Goal: Obtain resource: Download file/media

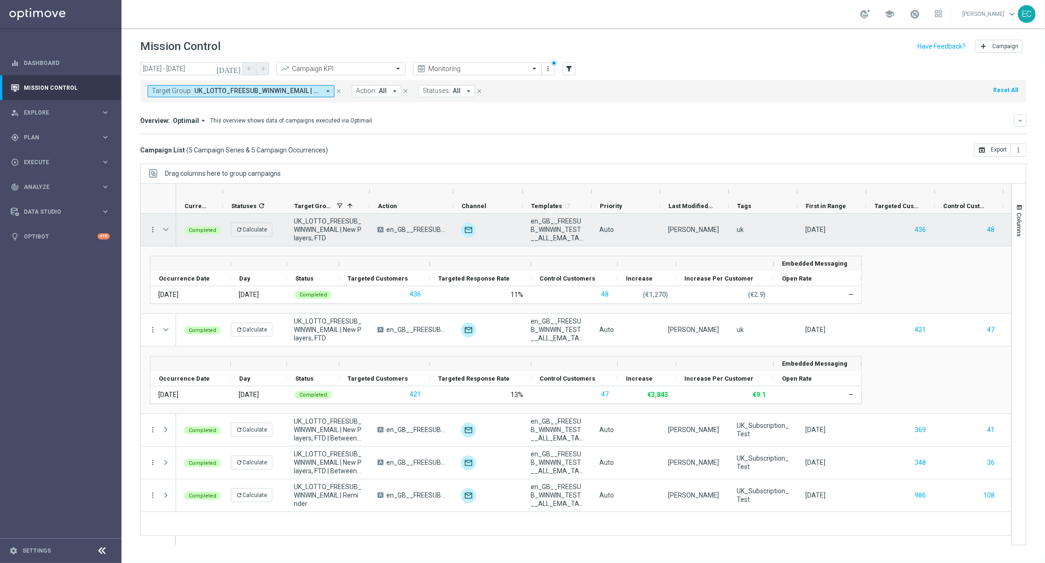
click at [164, 230] on span "Press SPACE to select this row." at bounding box center [166, 229] width 8 height 7
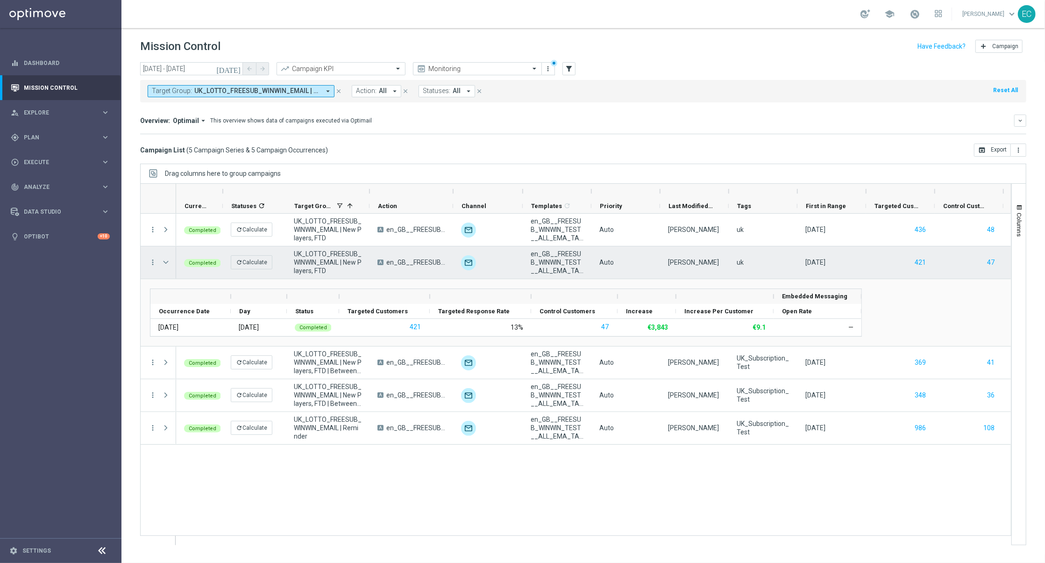
click at [164, 269] on span "Press SPACE to select this row." at bounding box center [167, 262] width 10 height 19
click at [165, 264] on span "Press SPACE to select this row." at bounding box center [166, 261] width 8 height 7
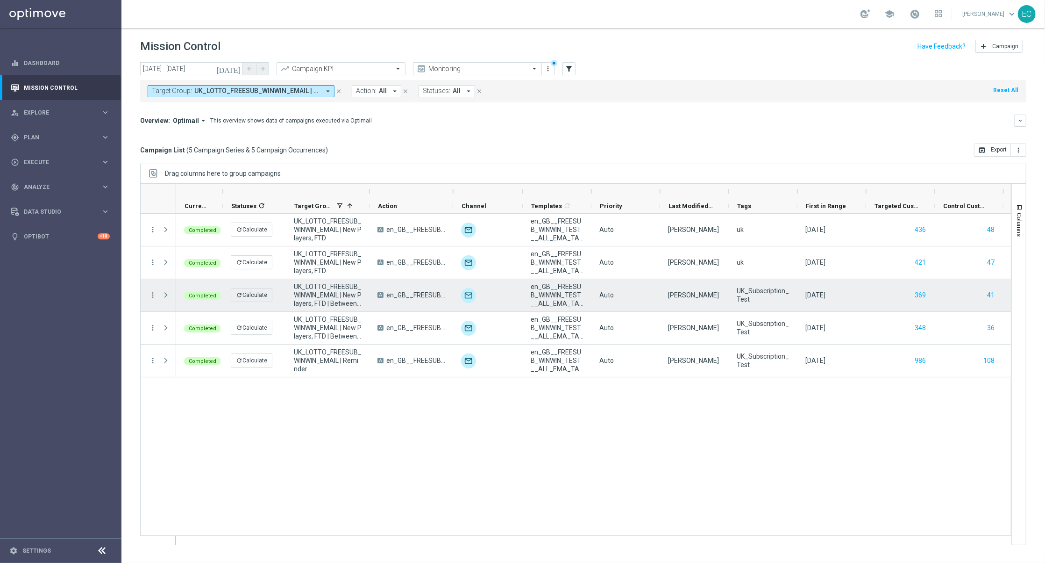
click at [163, 295] on span "Press SPACE to select this row." at bounding box center [166, 294] width 8 height 7
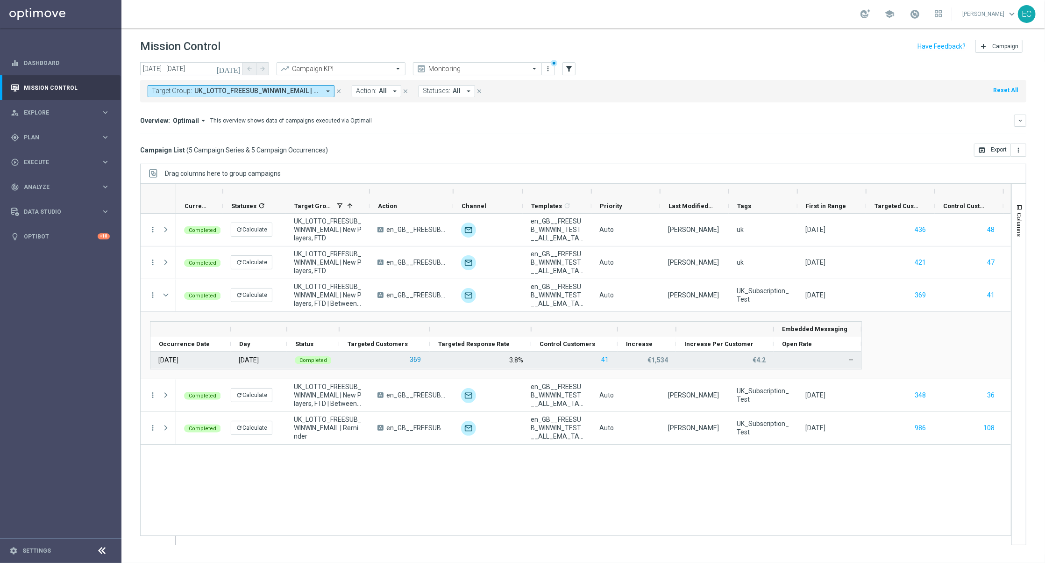
click at [415, 364] on button "369" at bounding box center [415, 360] width 13 height 12
click at [606, 361] on button "41" at bounding box center [604, 360] width 9 height 12
click at [603, 360] on button "41" at bounding box center [604, 360] width 9 height 12
click at [412, 356] on button "369" at bounding box center [415, 360] width 13 height 12
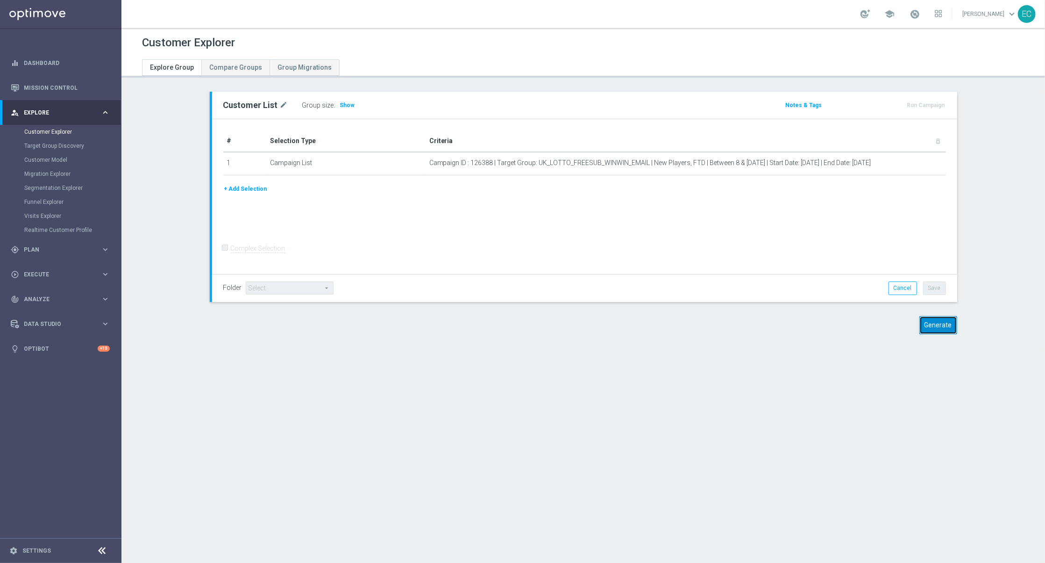
click at [936, 329] on button "Generate" at bounding box center [939, 325] width 38 height 18
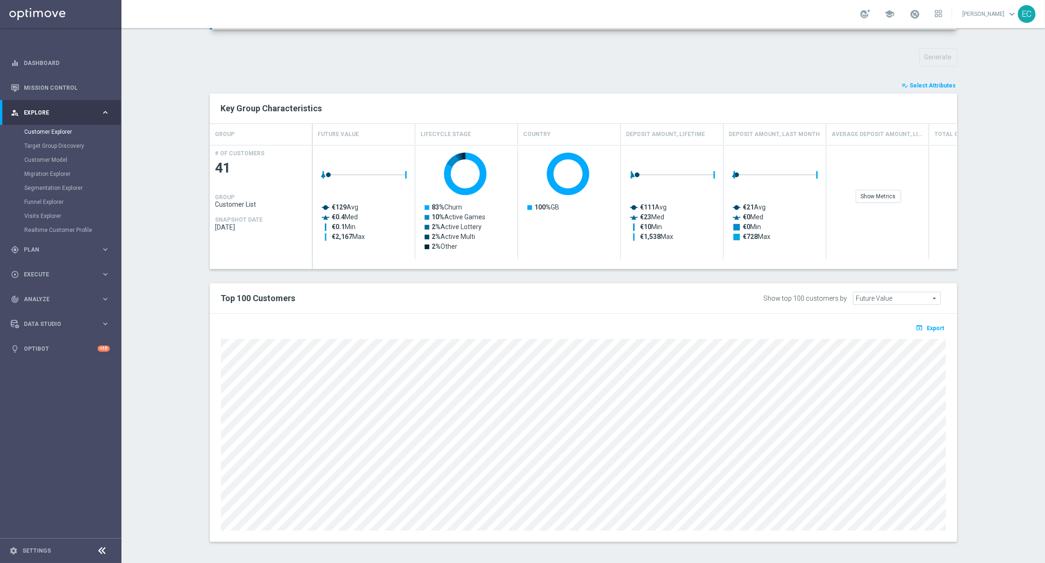
scroll to position [322, 0]
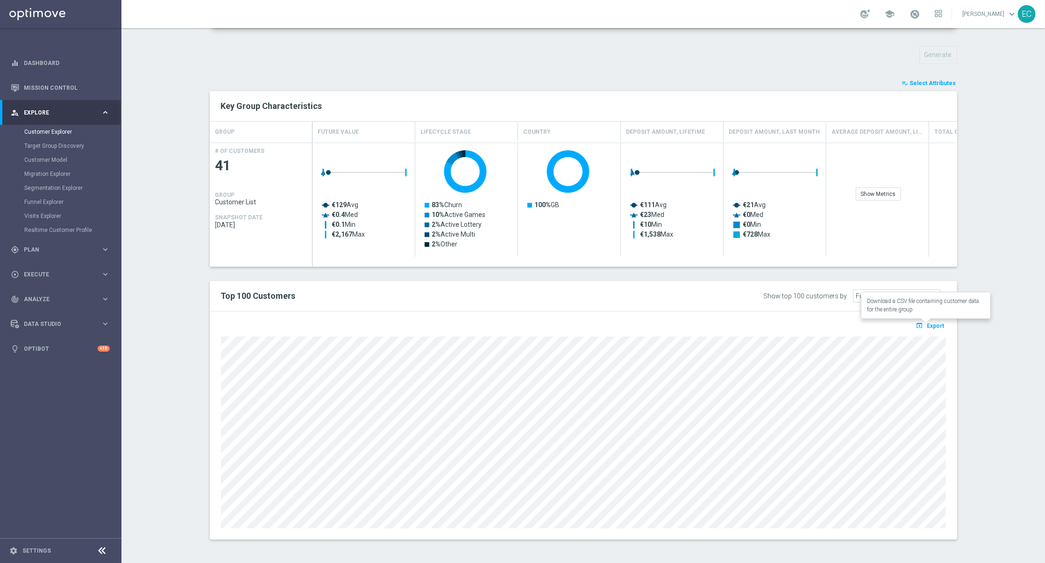
click at [936, 326] on span "Export" at bounding box center [936, 325] width 17 height 7
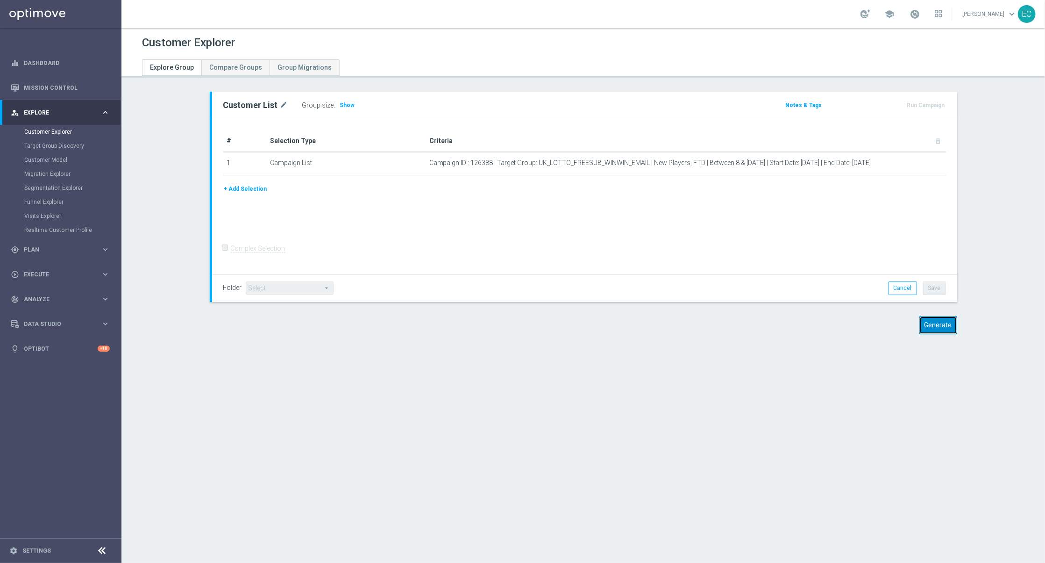
click at [784, 327] on button "Generate" at bounding box center [939, 325] width 38 height 18
